Goal: Task Accomplishment & Management: Complete application form

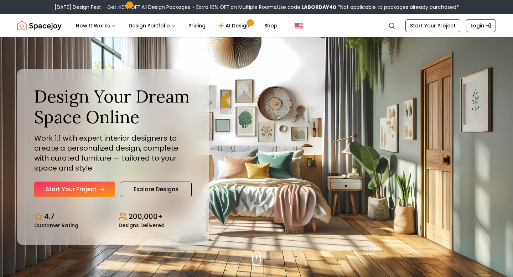
click at [89, 189] on link "Start Your Project" at bounding box center [74, 190] width 81 height 16
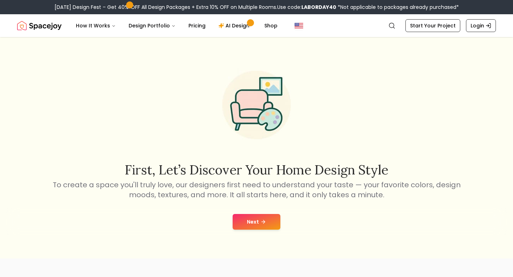
click at [245, 229] on button "Next" at bounding box center [257, 222] width 48 height 16
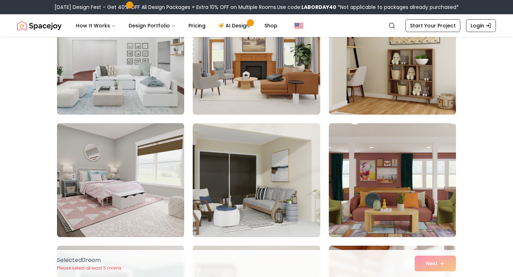
scroll to position [2056, 0]
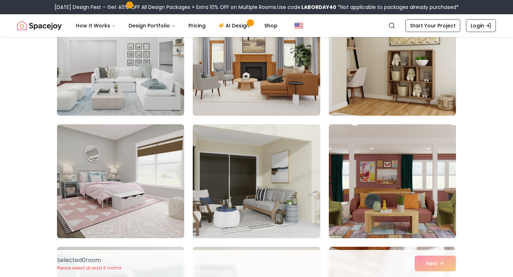
click at [140, 38] on img at bounding box center [121, 59] width 134 height 120
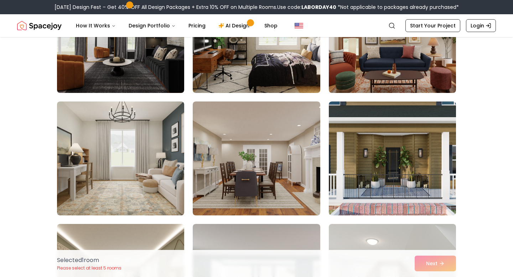
scroll to position [2452, 0]
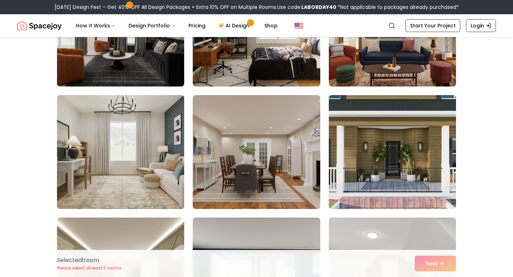
click at [152, 149] on img at bounding box center [121, 152] width 134 height 120
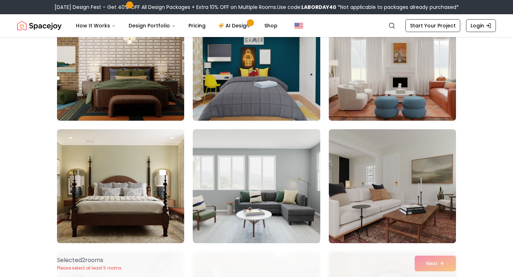
scroll to position [2914, 0]
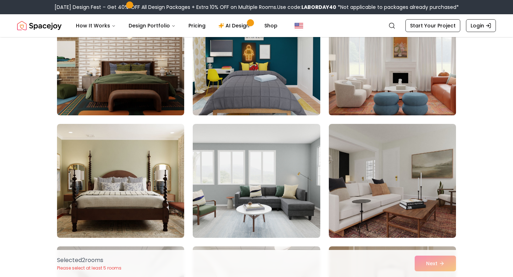
click at [357, 101] on img at bounding box center [393, 59] width 134 height 120
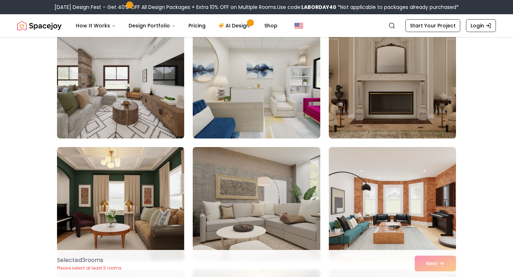
scroll to position [3123, 0]
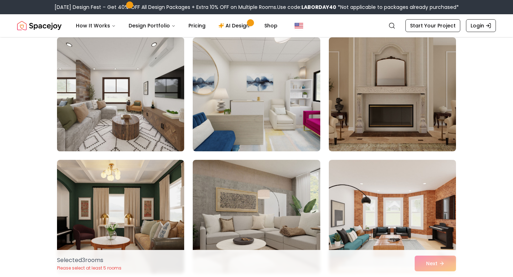
click at [139, 94] on img at bounding box center [121, 95] width 134 height 120
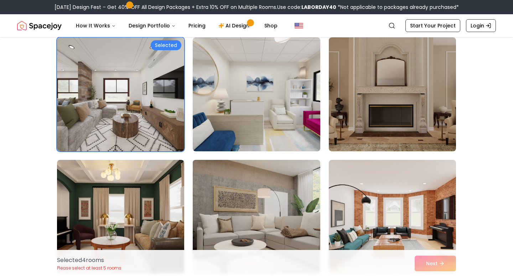
click at [225, 194] on img at bounding box center [256, 217] width 134 height 120
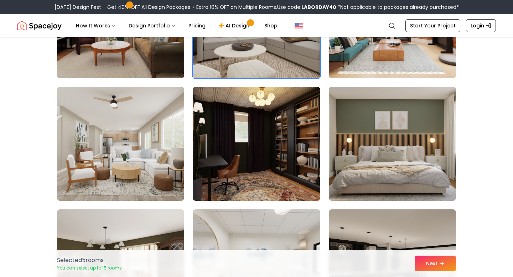
scroll to position [3334, 0]
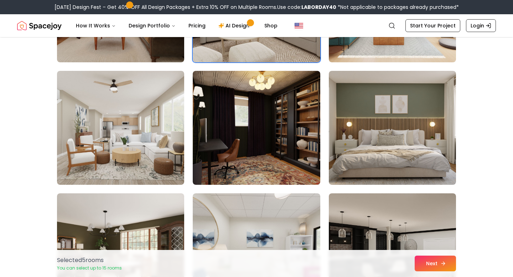
click at [443, 258] on button "Next" at bounding box center [435, 264] width 41 height 16
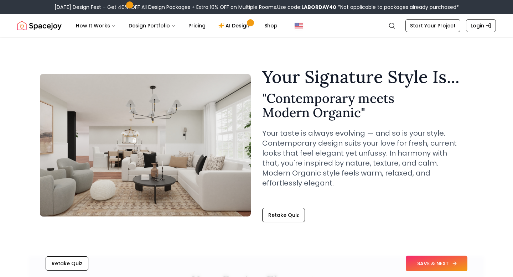
click at [429, 267] on button "SAVE & NEXT" at bounding box center [437, 264] width 62 height 16
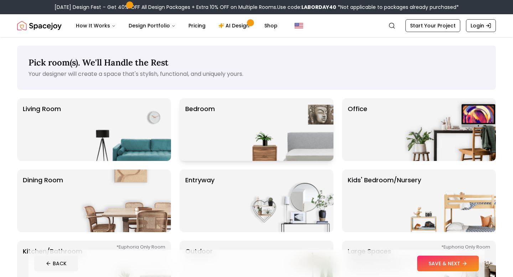
click at [258, 115] on img at bounding box center [287, 129] width 91 height 63
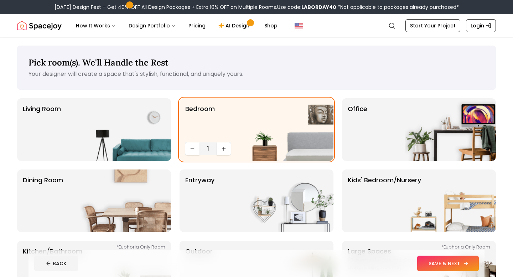
click at [422, 265] on button "SAVE & NEXT" at bounding box center [448, 264] width 62 height 16
